Goal: Task Accomplishment & Management: Use online tool/utility

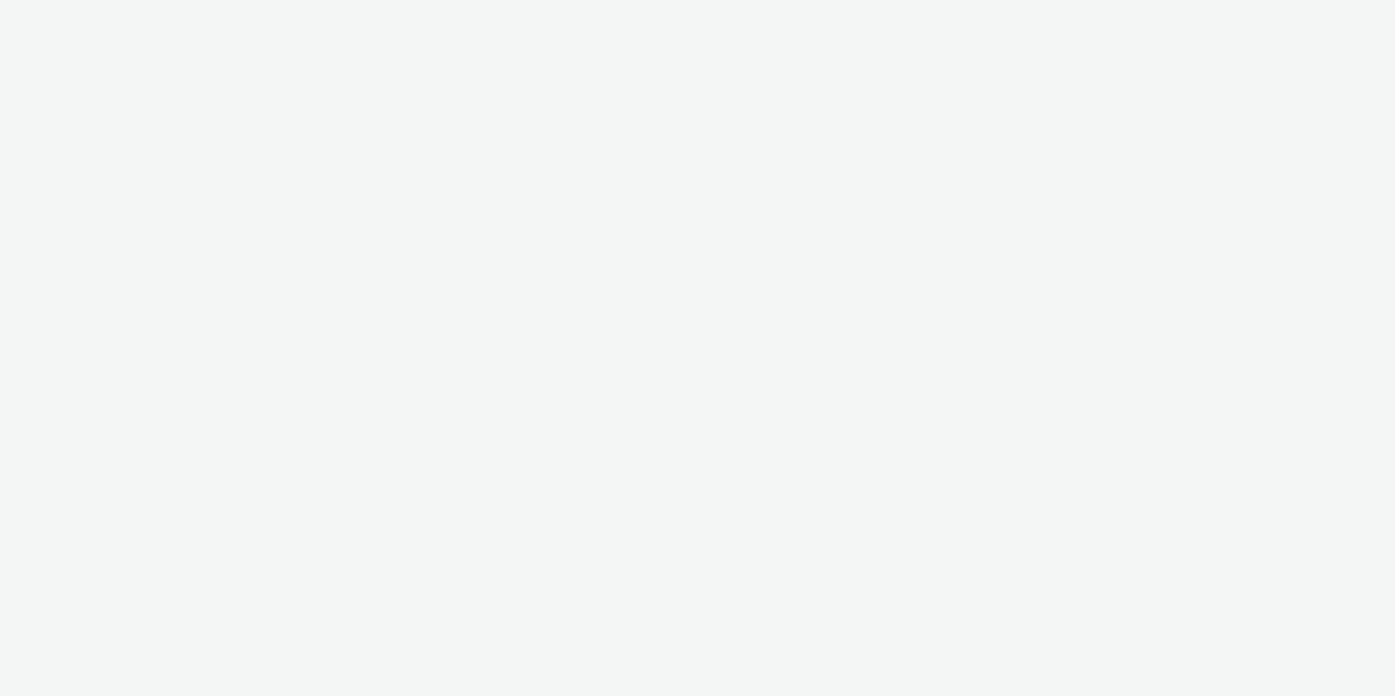
select select "d57a0b46-ef33-4938-977b-e6d07593e41f"
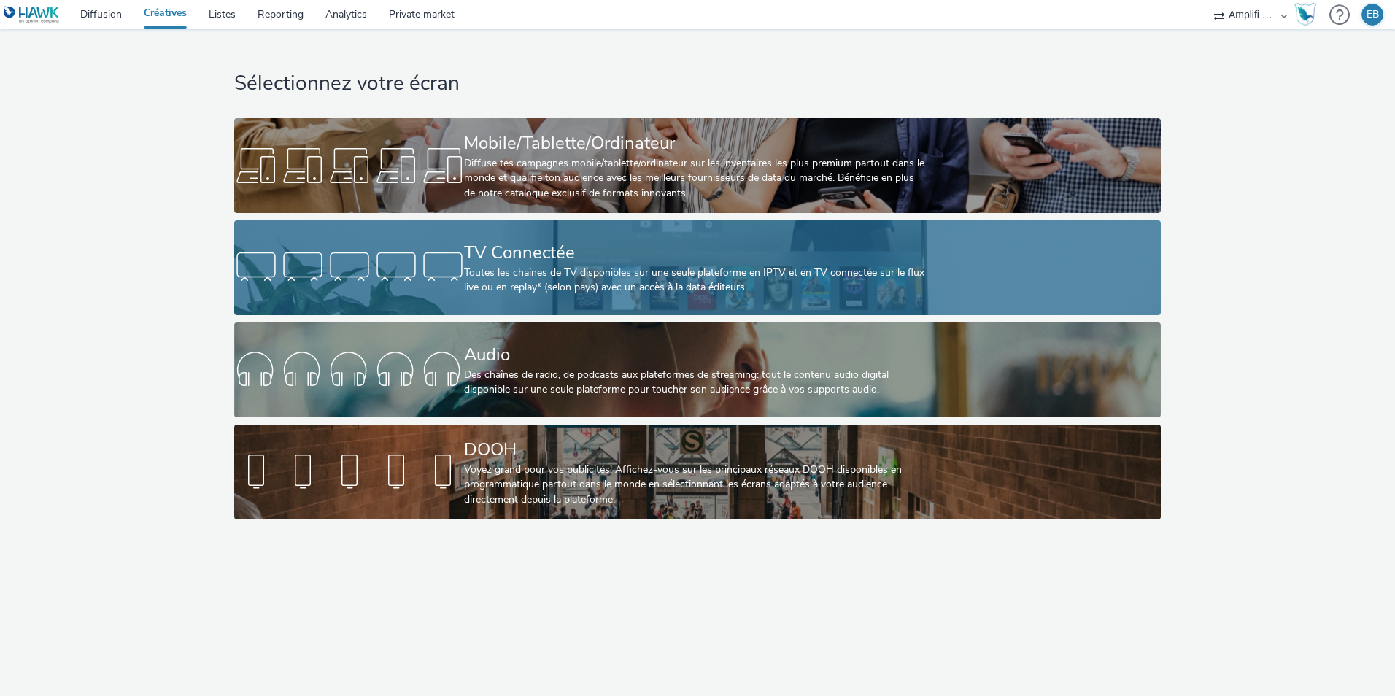
click at [421, 253] on div at bounding box center [349, 267] width 230 height 47
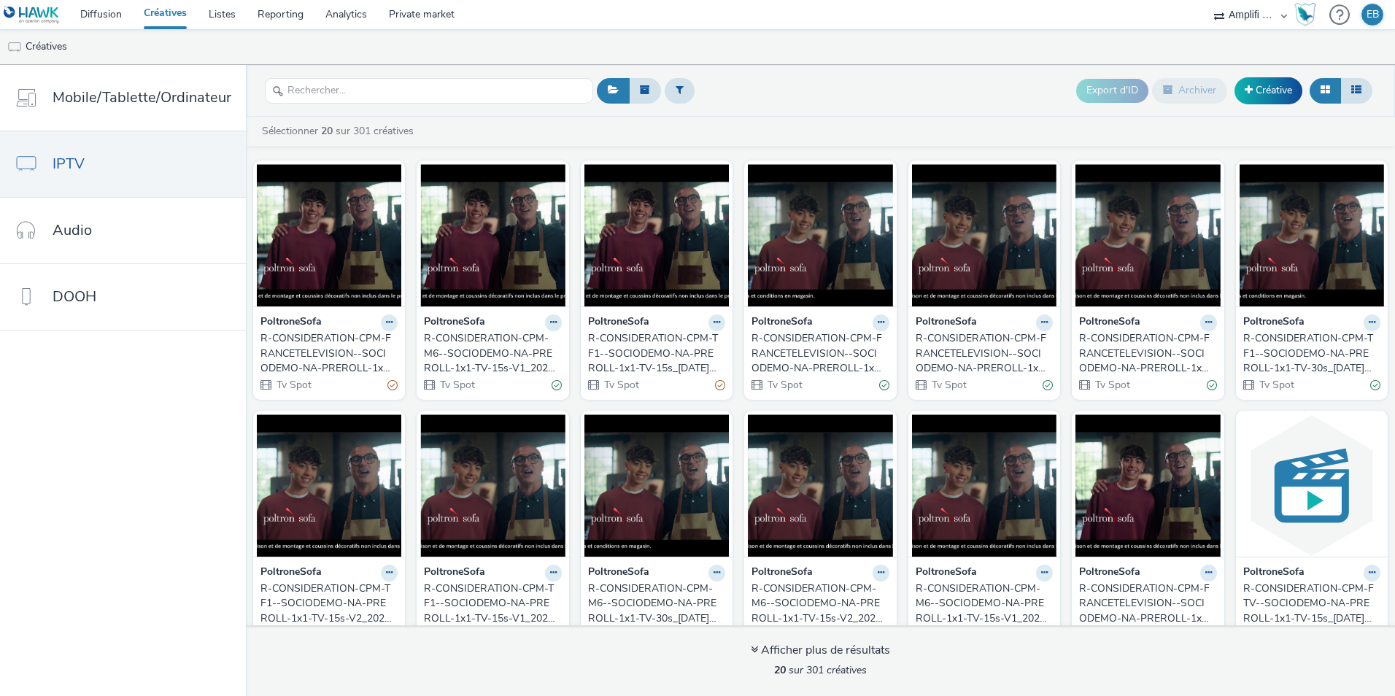
click at [373, 324] on div "PoltroneSofa" at bounding box center [328, 322] width 137 height 17
click at [381, 325] on button at bounding box center [389, 322] width 17 height 17
click at [379, 343] on link "Modifier" at bounding box center [342, 347] width 109 height 29
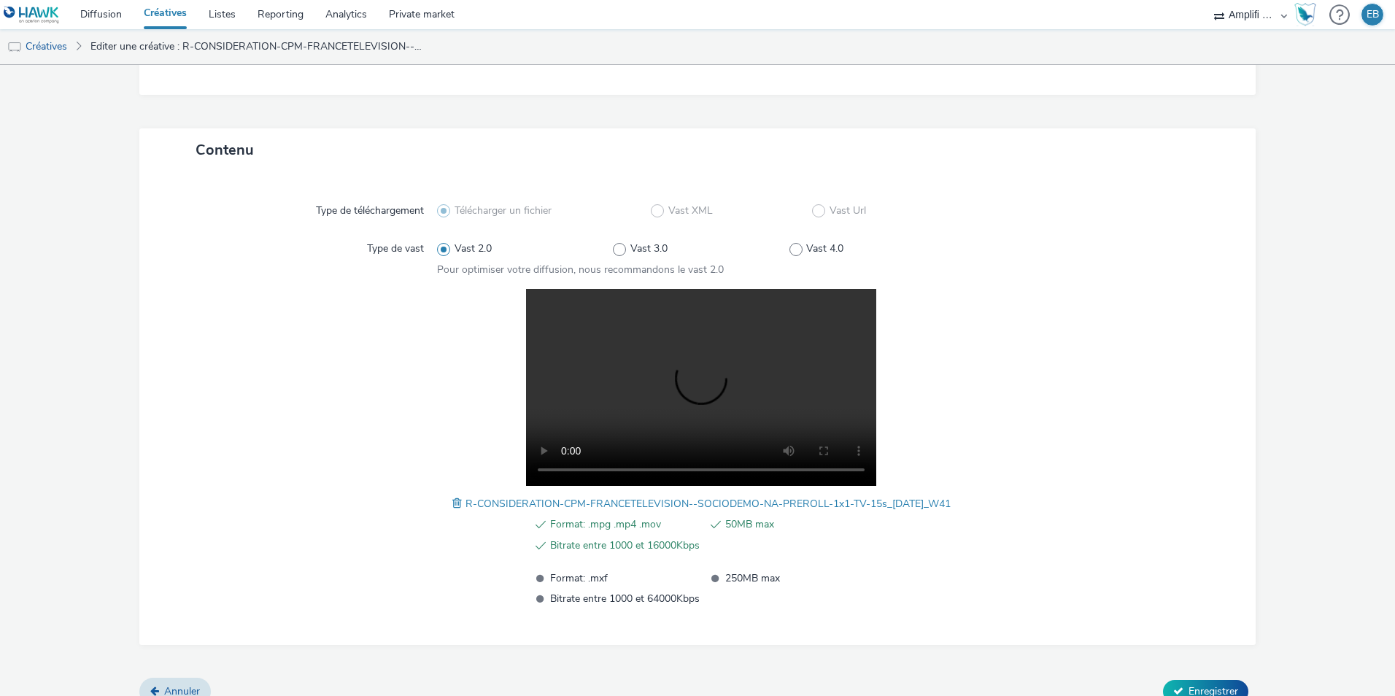
scroll to position [292, 0]
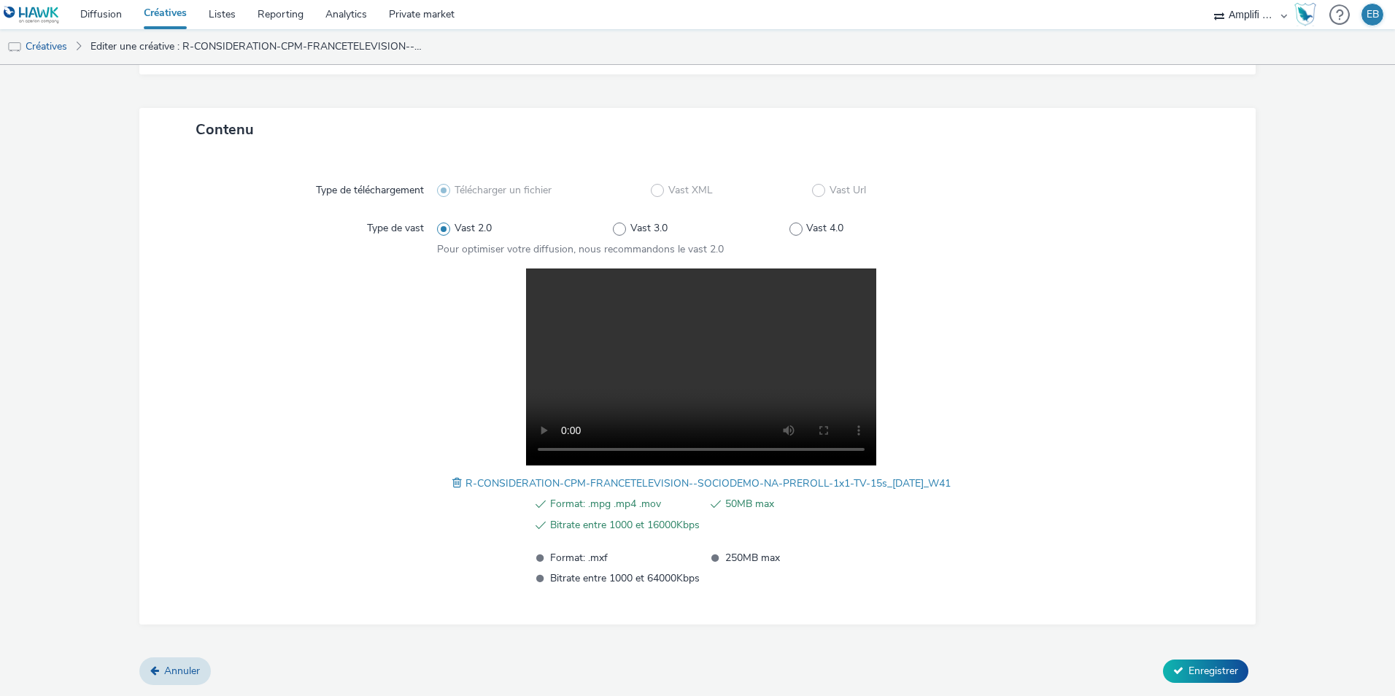
click at [1162, 277] on div at bounding box center [1097, 428] width 264 height 318
